Goal: Transaction & Acquisition: Register for event/course

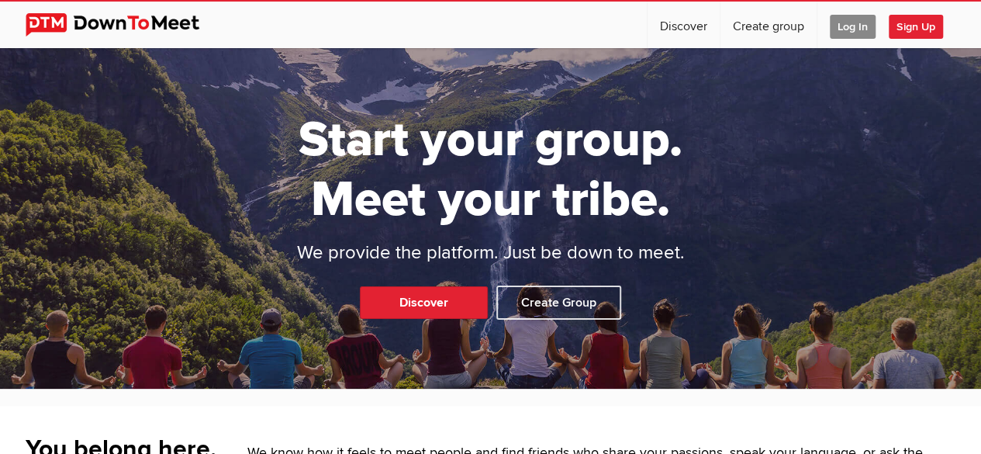
click at [890, 29] on span "Sign Up" at bounding box center [916, 27] width 54 height 24
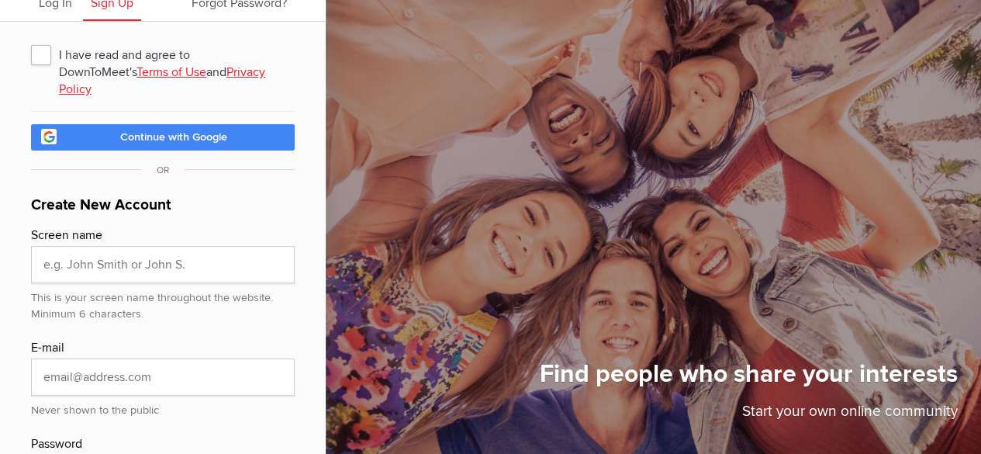
scroll to position [76, 0]
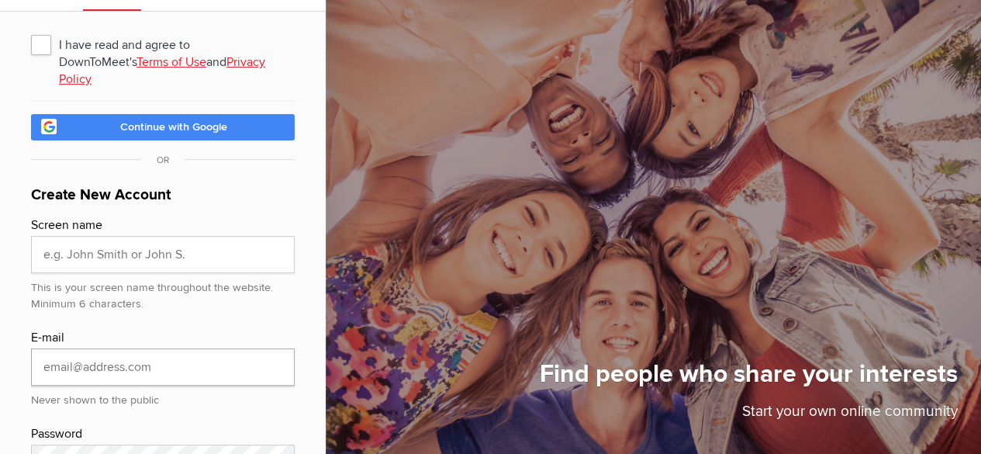
click at [82, 382] on input "email" at bounding box center [163, 366] width 264 height 37
type input "[EMAIL_ADDRESS][DOMAIN_NAME]"
click at [188, 273] on input "text" at bounding box center [163, 254] width 264 height 37
click at [150, 386] on input "[EMAIL_ADDRESS][DOMAIN_NAME]" at bounding box center [163, 366] width 264 height 37
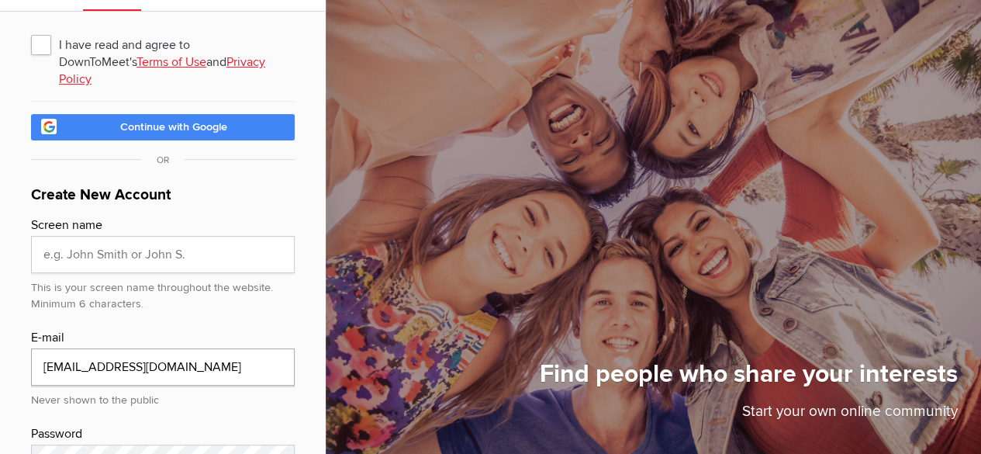
click at [150, 386] on input "[EMAIL_ADDRESS][DOMAIN_NAME]" at bounding box center [163, 366] width 264 height 37
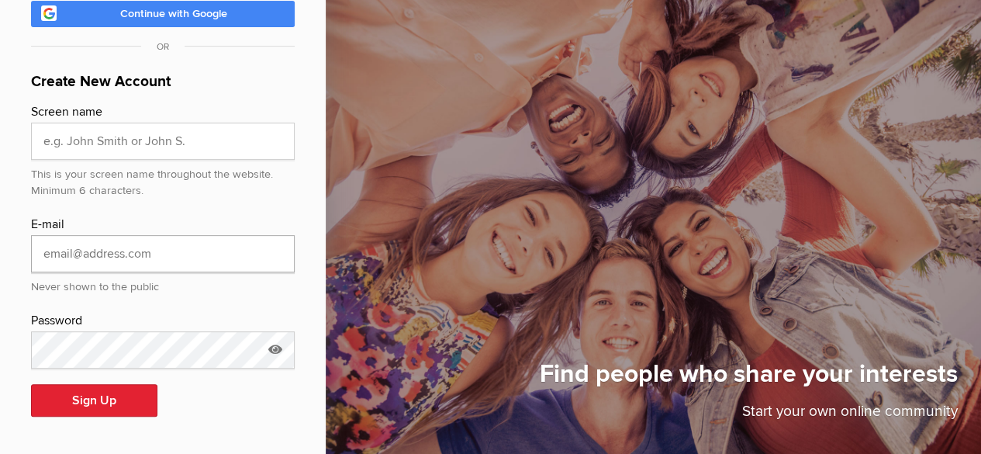
scroll to position [203, 0]
type input "[EMAIL_ADDRESS][DOMAIN_NAME]"
click at [234, 150] on input "text" at bounding box center [163, 141] width 264 height 37
type input "[PERSON_NAME]"
click at [280, 348] on icon at bounding box center [275, 349] width 23 height 36
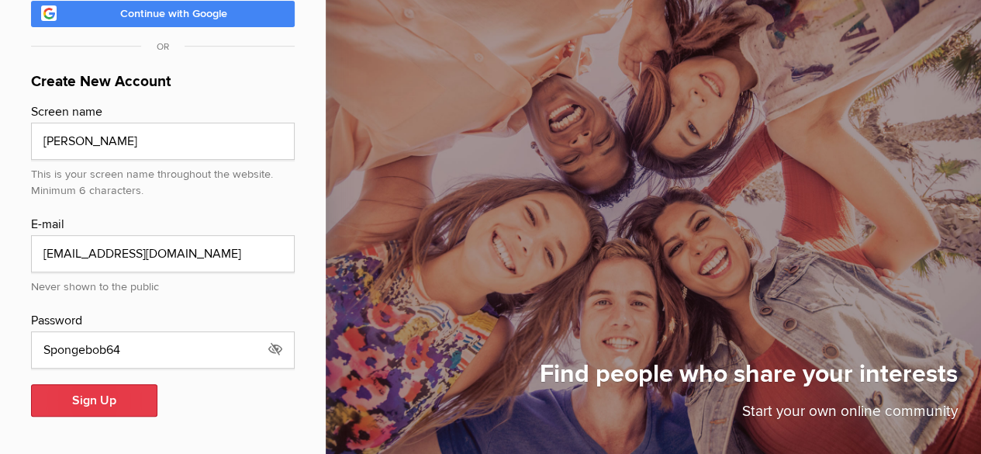
click at [118, 392] on button "Sign Up" at bounding box center [94, 400] width 126 height 33
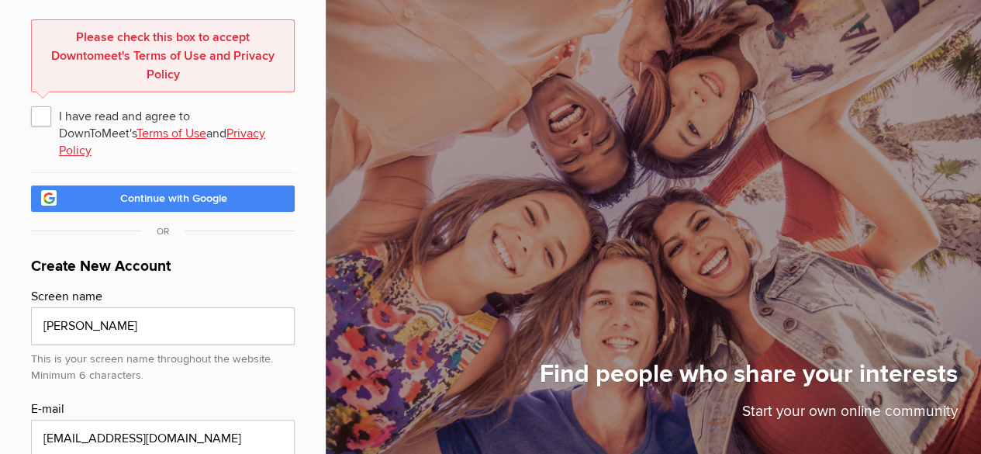
scroll to position [76, 0]
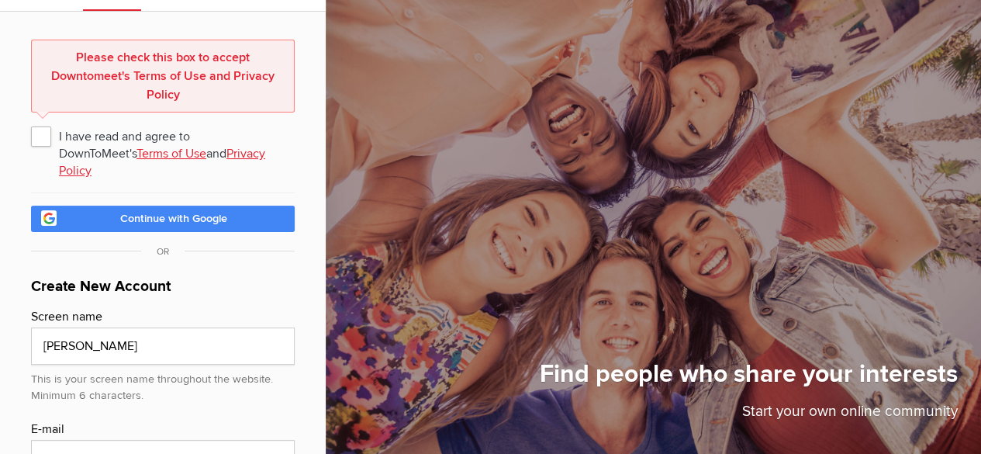
click at [48, 139] on span "I have read and agree to DownToMeet's Terms of Use and Privacy Policy" at bounding box center [163, 136] width 264 height 28
click at [31, 122] on input "I have read and agree to DownToMeet's Terms of Use and Privacy Policy" at bounding box center [30, 121] width 1 height 1
checkbox input "true"
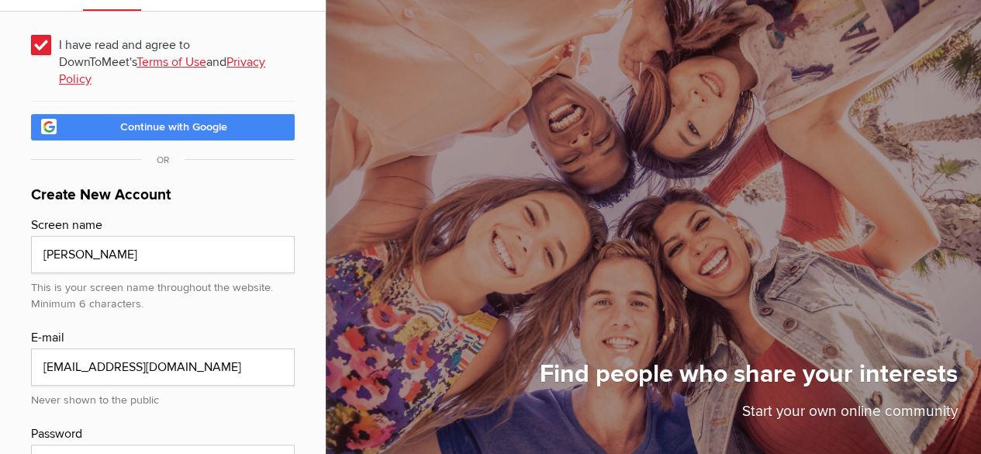
scroll to position [203, 0]
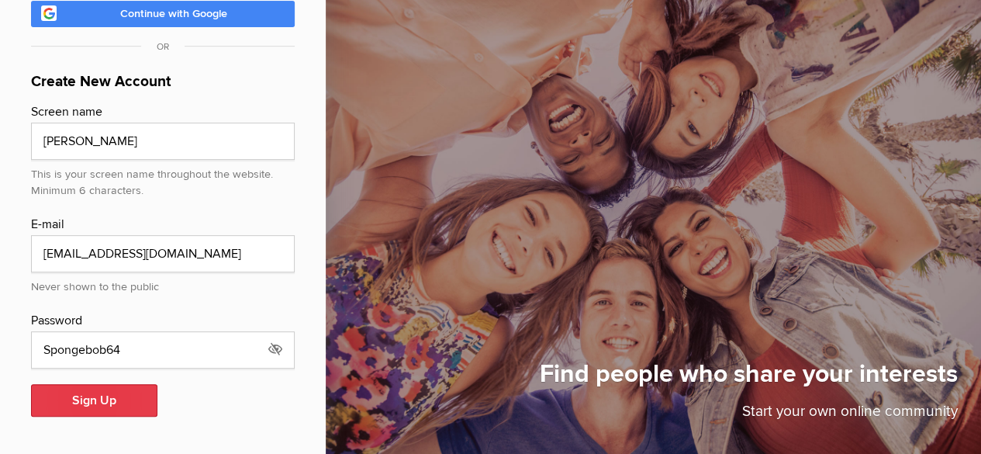
click at [109, 396] on button "Sign Up" at bounding box center [94, 400] width 126 height 33
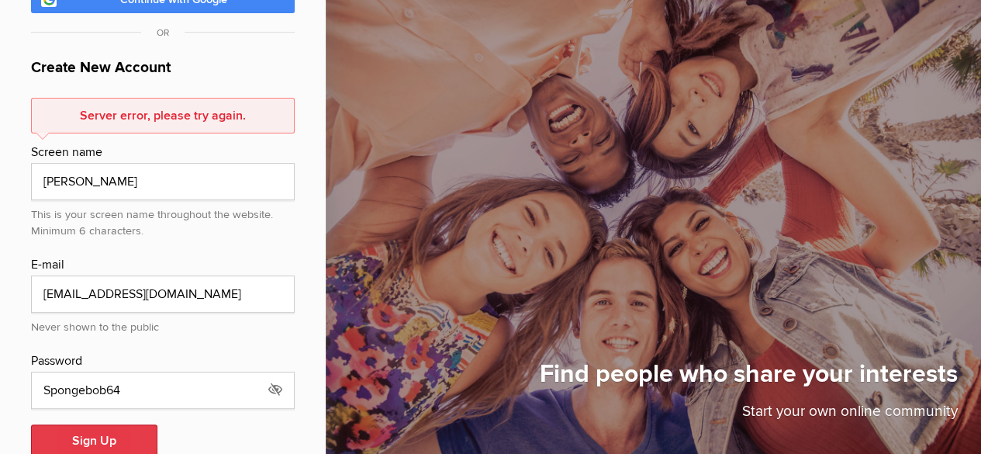
scroll to position [258, 0]
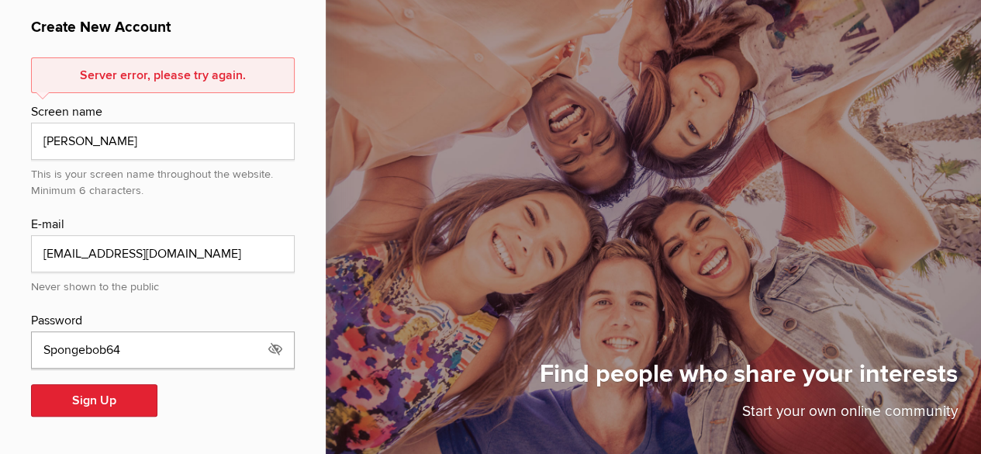
click at [128, 356] on input "Spongebob64" at bounding box center [163, 349] width 264 height 37
type input "Spongebob64!"
click at [119, 402] on button "Sign Up" at bounding box center [94, 400] width 126 height 33
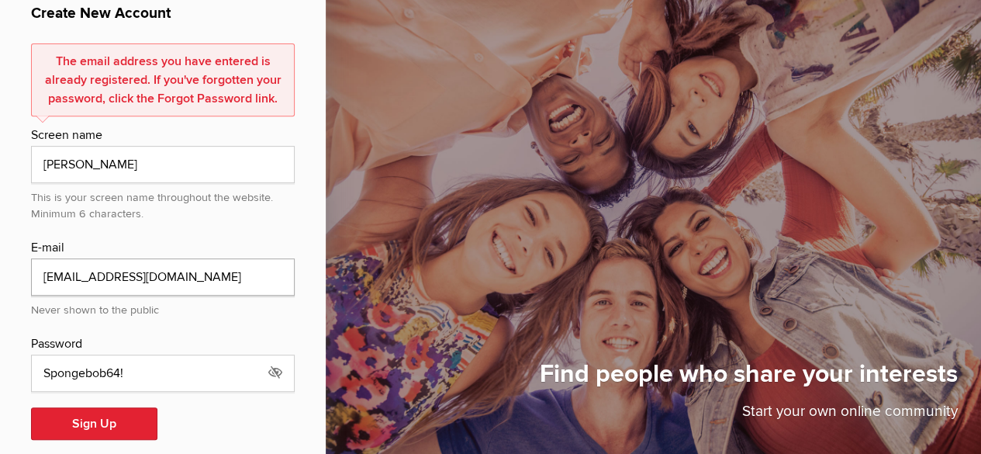
click at [178, 296] on input "[EMAIL_ADDRESS][DOMAIN_NAME]" at bounding box center [163, 276] width 264 height 37
click at [116, 431] on button "Sign Up" at bounding box center [94, 423] width 126 height 33
click at [202, 296] on input "[EMAIL_ADDRESS][DOMAIN_NAME]" at bounding box center [163, 276] width 264 height 37
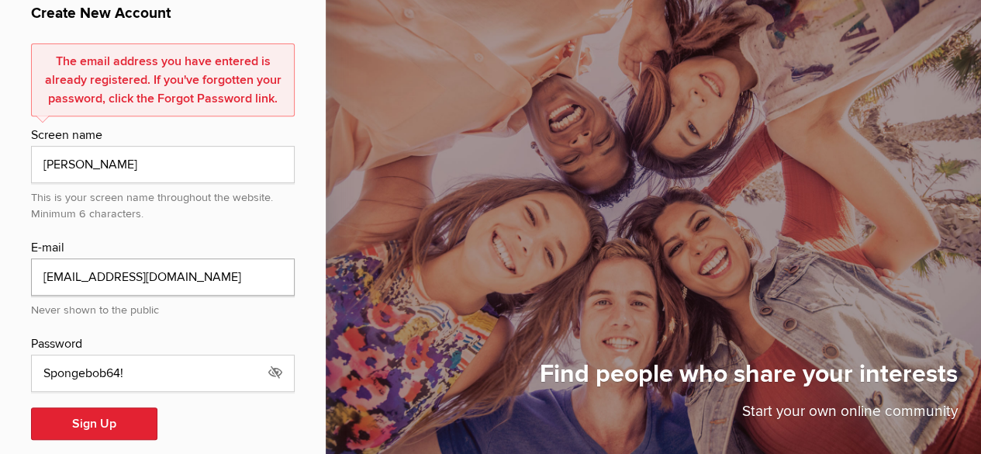
click at [202, 296] on input "[EMAIL_ADDRESS][DOMAIN_NAME]" at bounding box center [163, 276] width 264 height 37
type input "[EMAIL_ADDRESS][PERSON_NAME][DOMAIN_NAME]"
click at [107, 438] on button "Sign Up" at bounding box center [94, 423] width 126 height 33
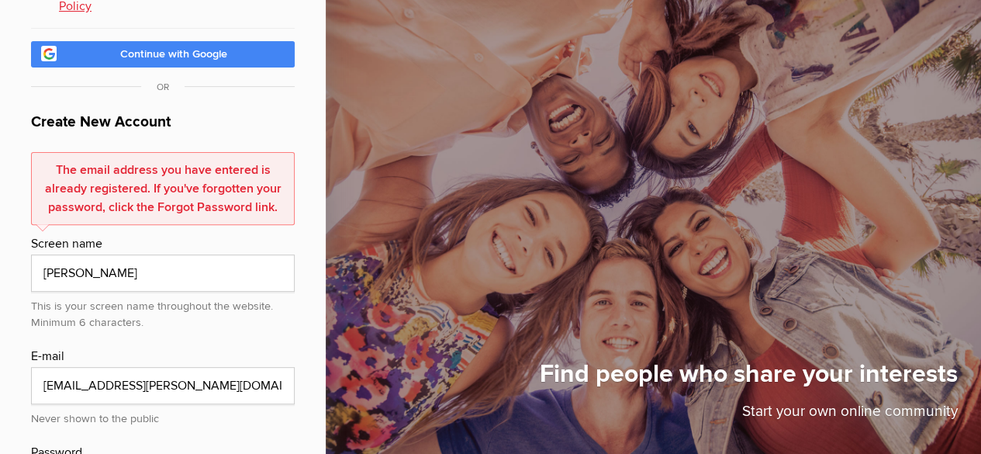
scroll to position [0, 0]
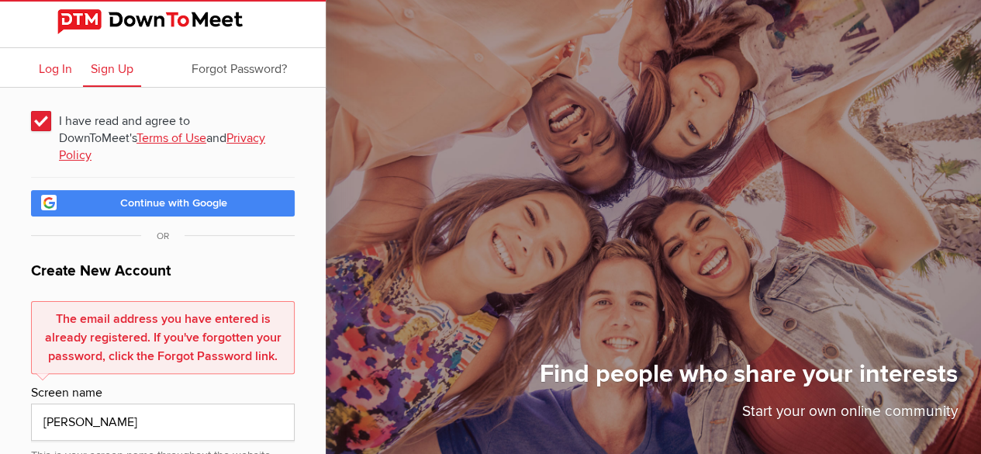
click at [67, 71] on span "Log In" at bounding box center [55, 69] width 33 height 16
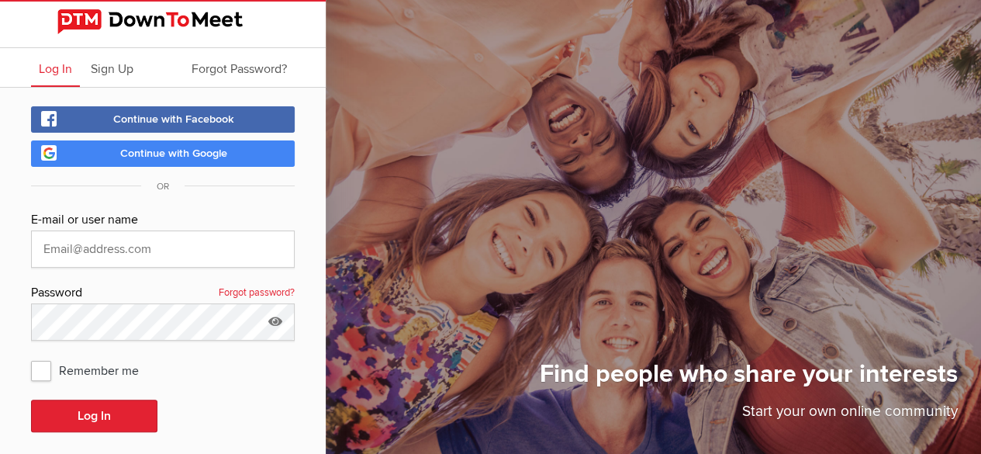
click at [133, 148] on span "Continue with Google" at bounding box center [173, 153] width 107 height 13
